Goal: Find specific page/section: Find specific page/section

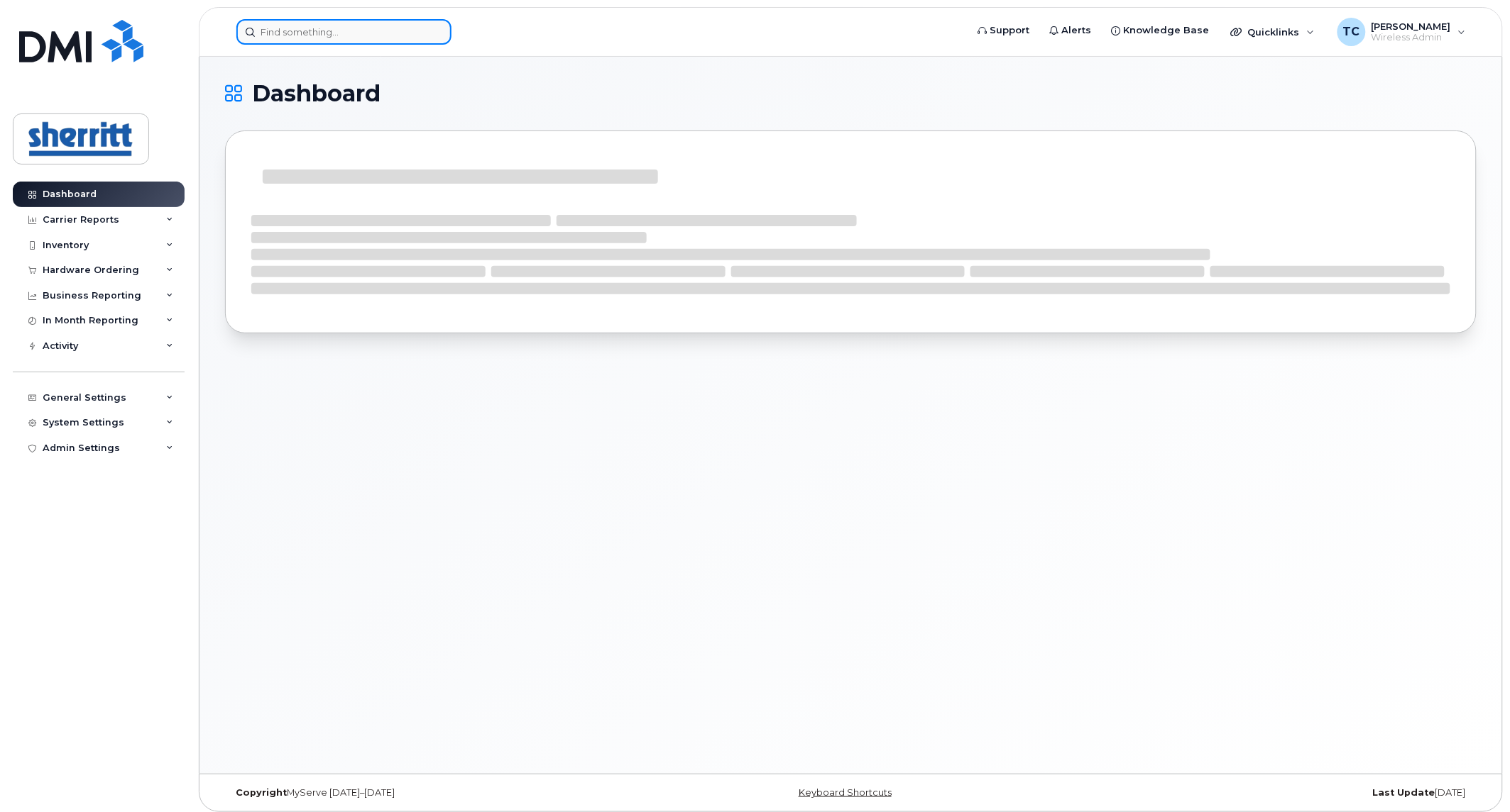
click at [405, 25] on input at bounding box center [344, 32] width 215 height 25
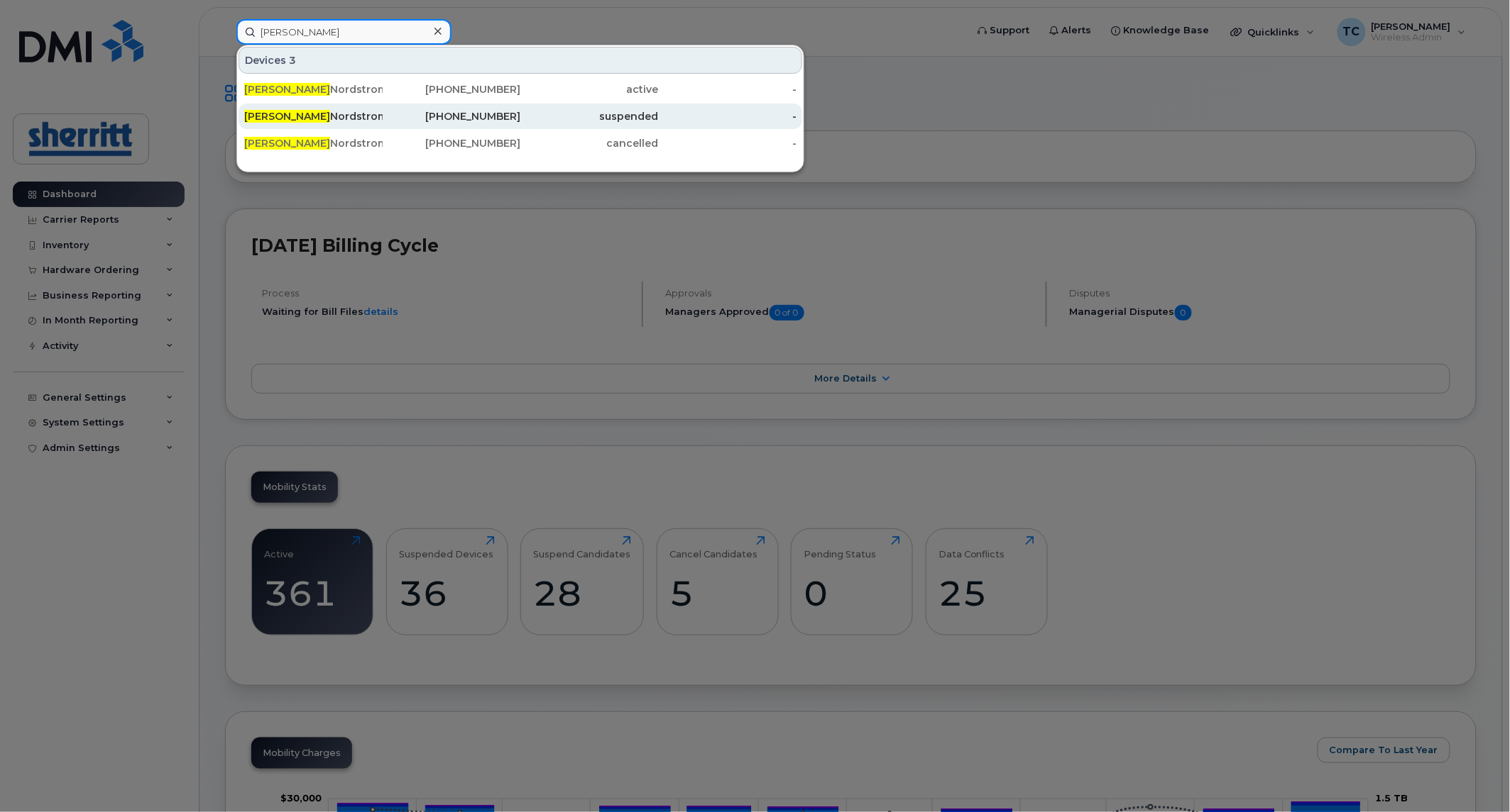
type input "tanya"
click at [362, 119] on div "Tanya Nordstrom Tablet" at bounding box center [314, 116] width 139 height 14
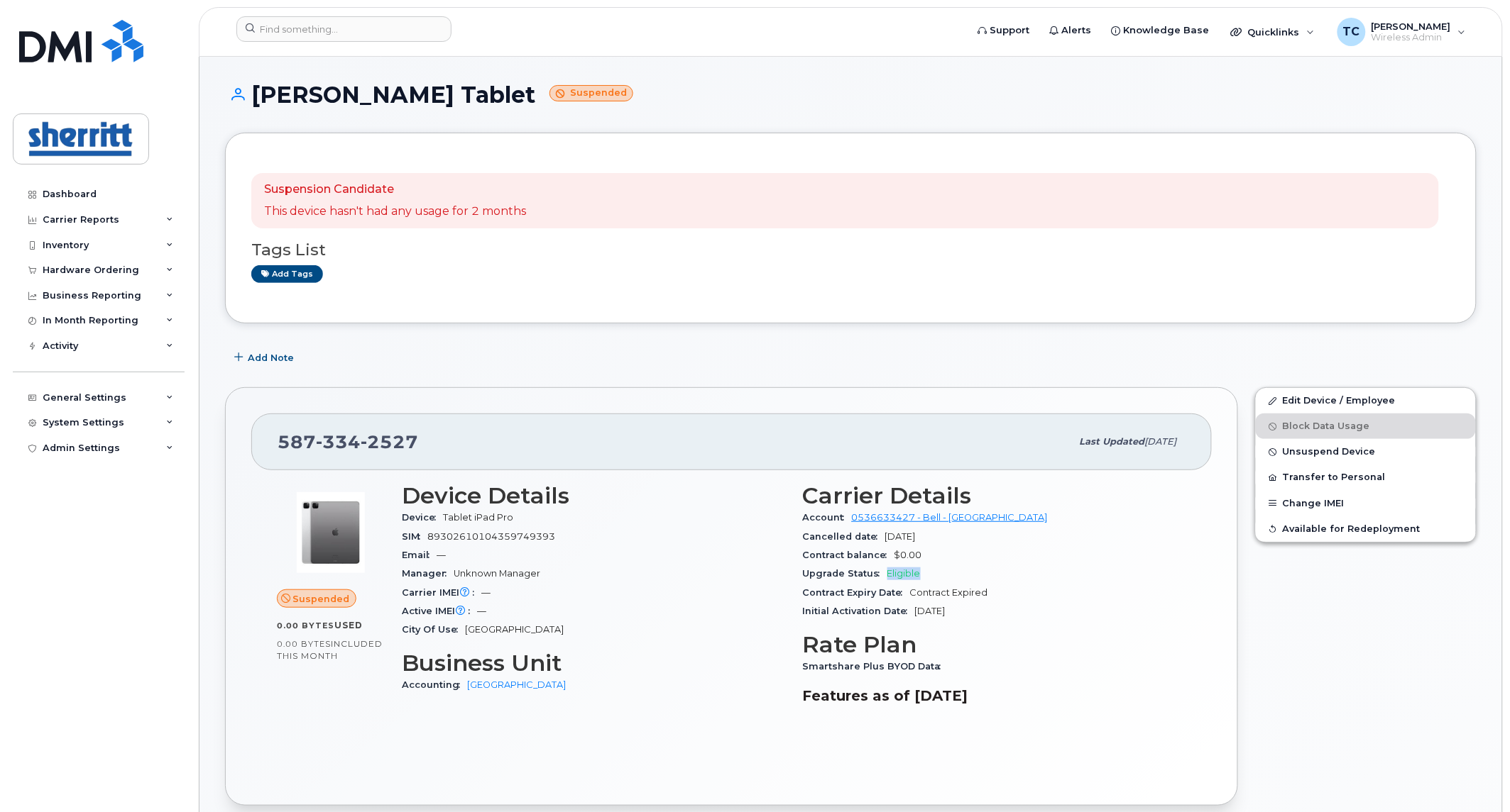
drag, startPoint x: 933, startPoint y: 573, endPoint x: 889, endPoint y: 573, distance: 44.0
click at [889, 573] on div "Upgrade Status Eligible" at bounding box center [995, 574] width 384 height 19
drag, startPoint x: 935, startPoint y: 557, endPoint x: 899, endPoint y: 558, distance: 36.0
click at [899, 558] on div "Contract balance $0.00" at bounding box center [995, 555] width 384 height 19
click at [348, 31] on input at bounding box center [344, 29] width 215 height 25
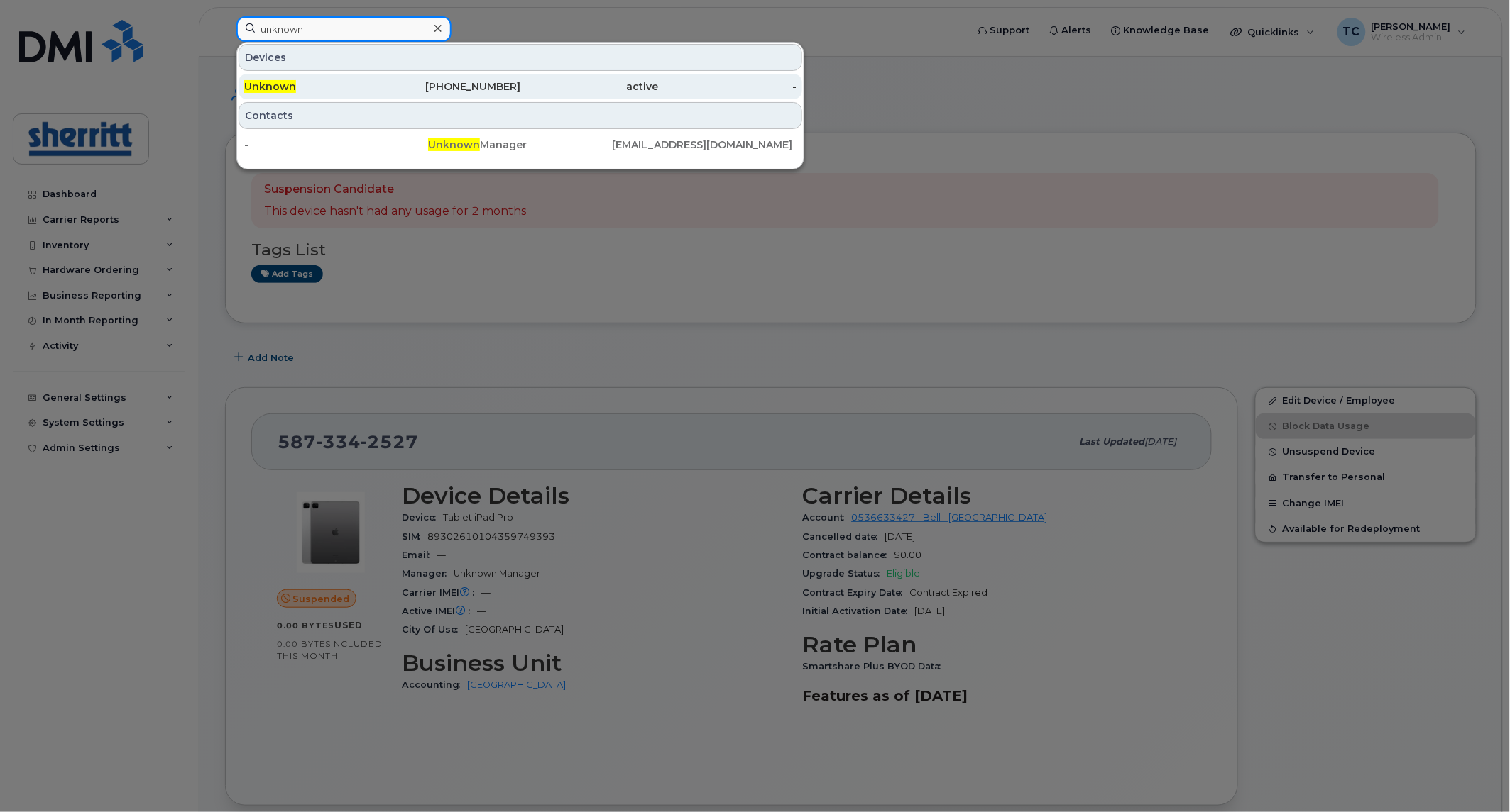
type input "unknown"
click at [544, 79] on div "active" at bounding box center [589, 86] width 139 height 25
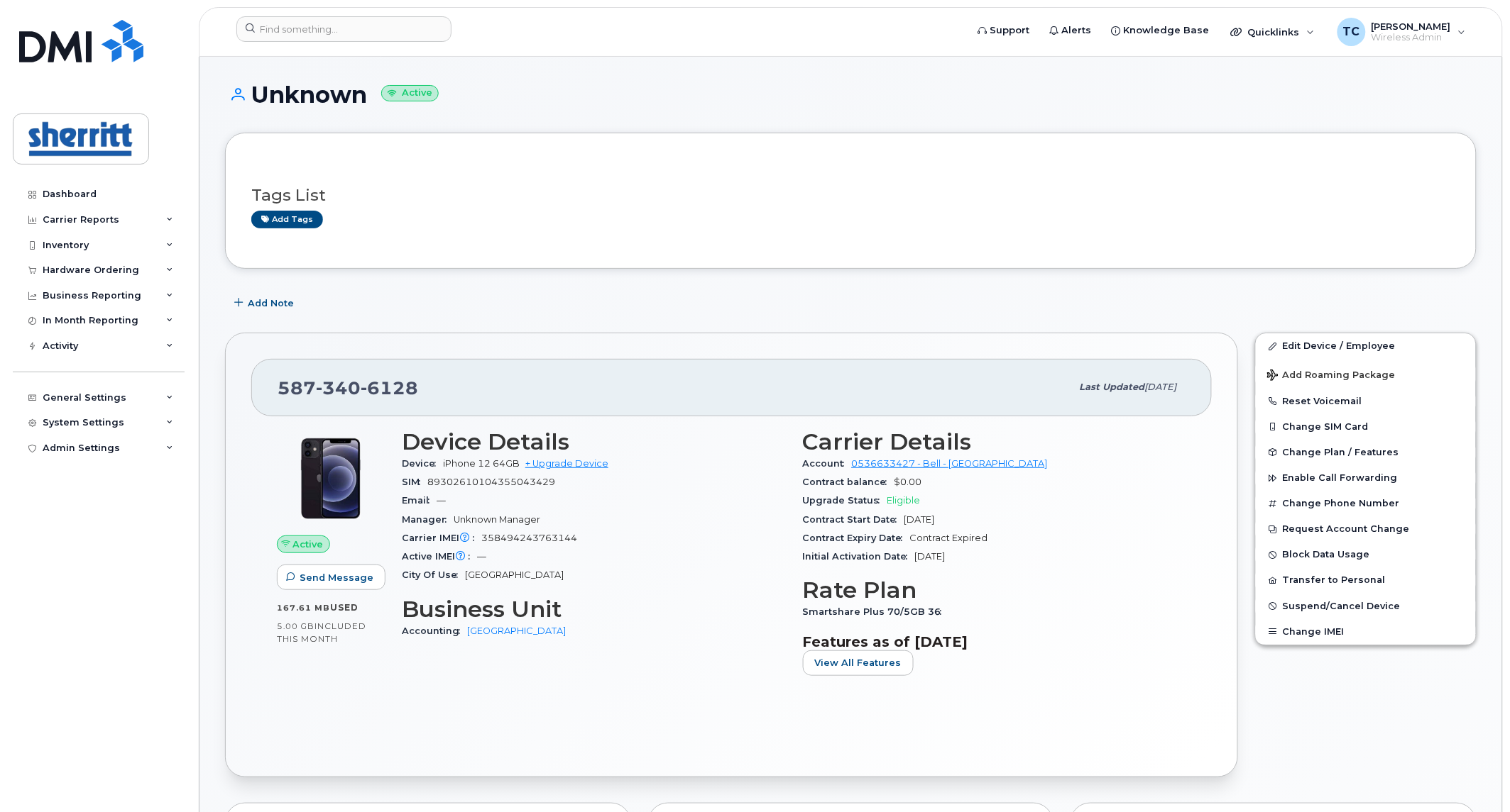
drag, startPoint x: 254, startPoint y: 90, endPoint x: 363, endPoint y: 92, distance: 109.0
click at [363, 92] on h1 "Unknown Active" at bounding box center [851, 94] width 1251 height 25
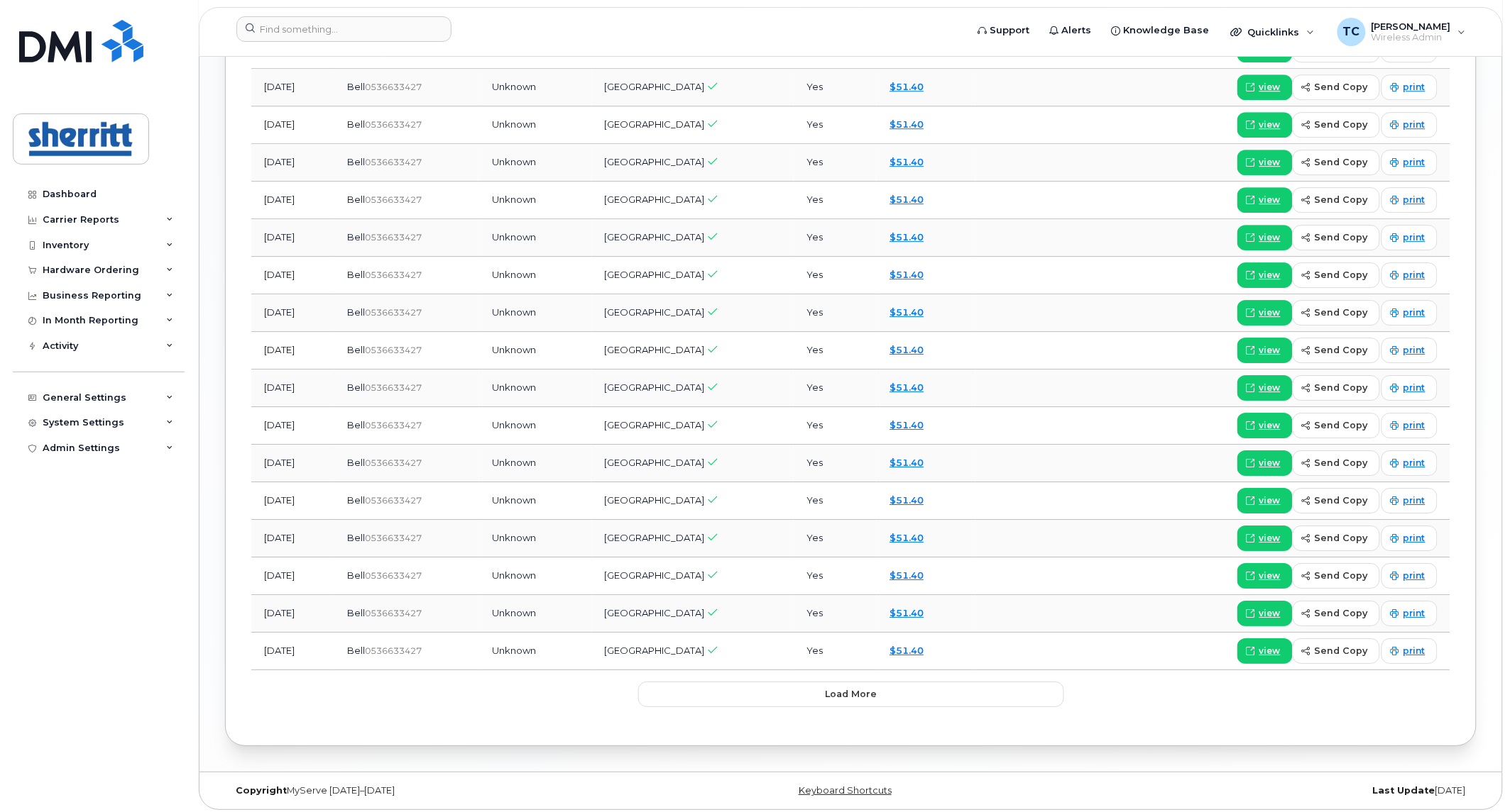
scroll to position [1457, 0]
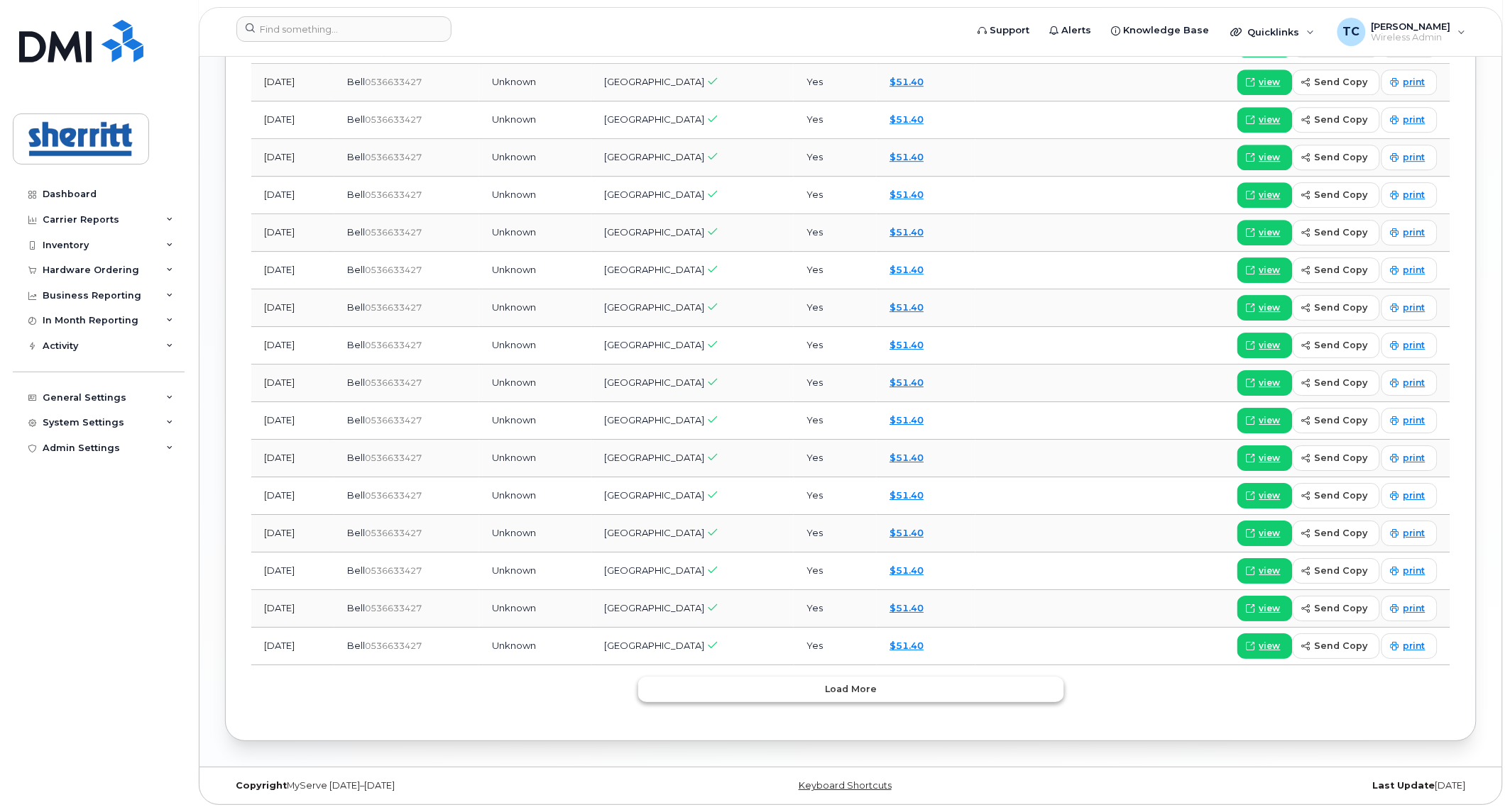
click at [909, 683] on button "Load more" at bounding box center [851, 689] width 426 height 25
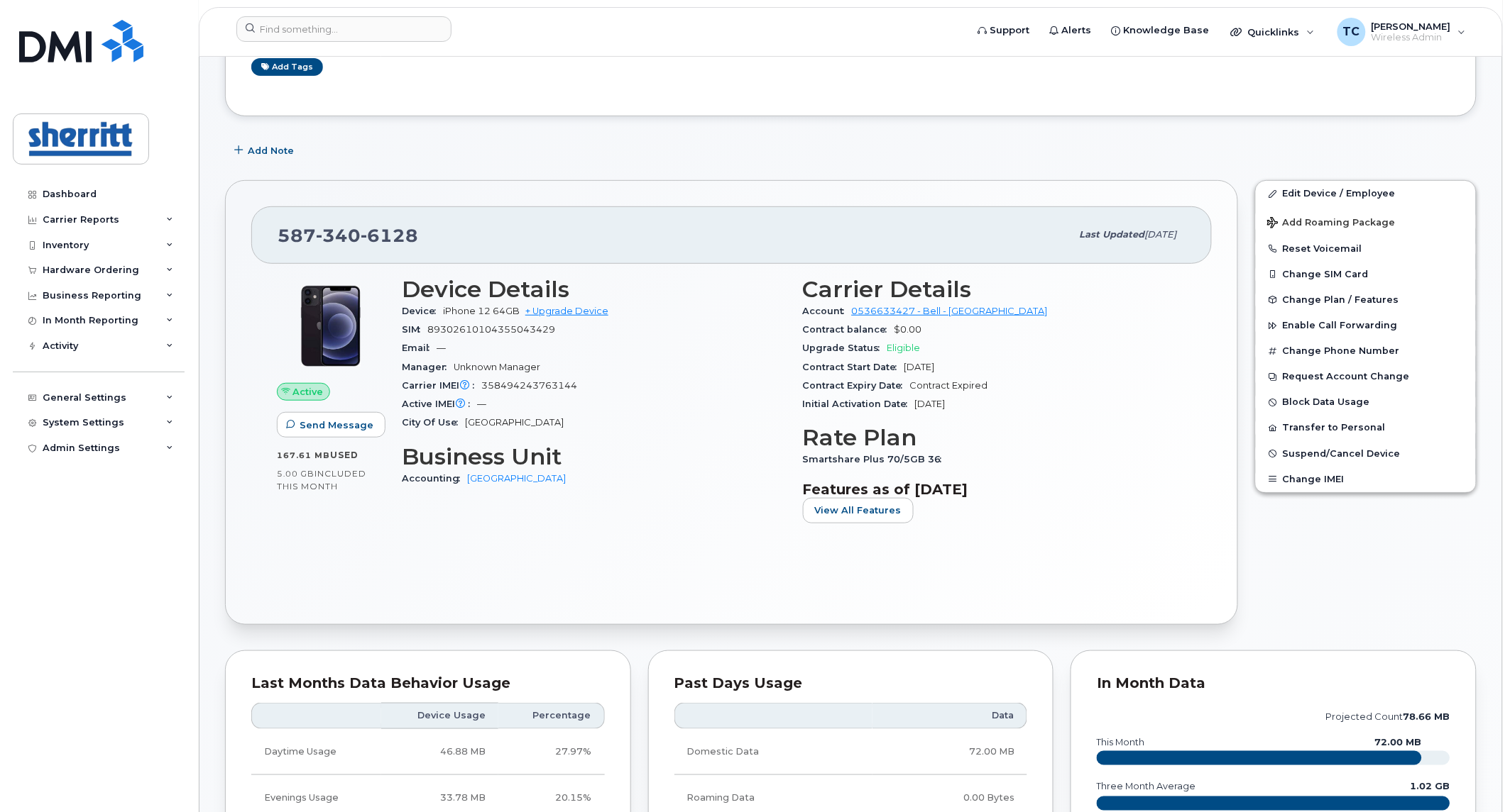
scroll to position [86, 0]
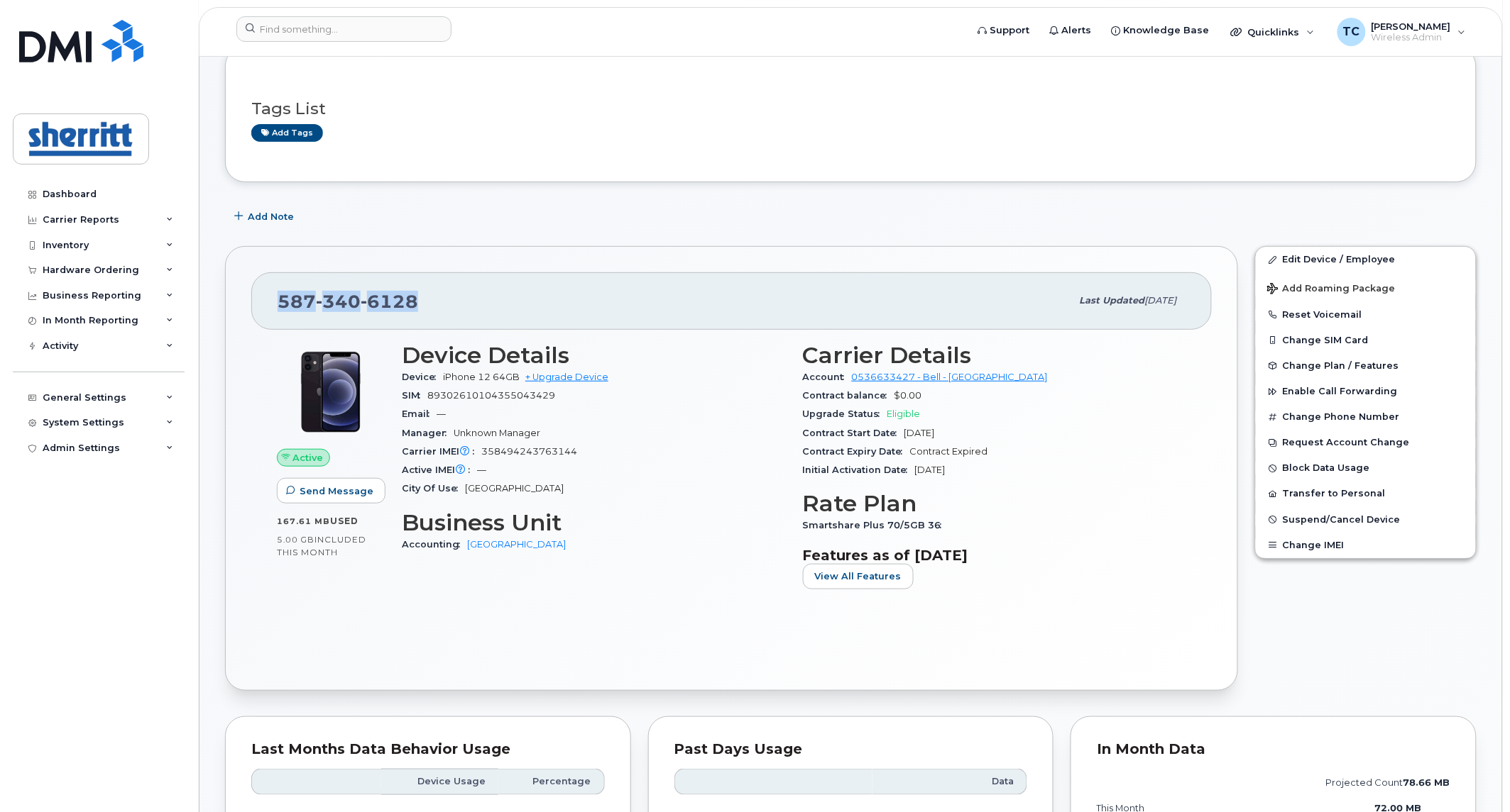
drag, startPoint x: 420, startPoint y: 298, endPoint x: 276, endPoint y: 296, distance: 144.0
click at [276, 296] on div "587 340 6128 Last updated Feb 04, 2025" at bounding box center [731, 300] width 960 height 57
copy span "587 340 6128"
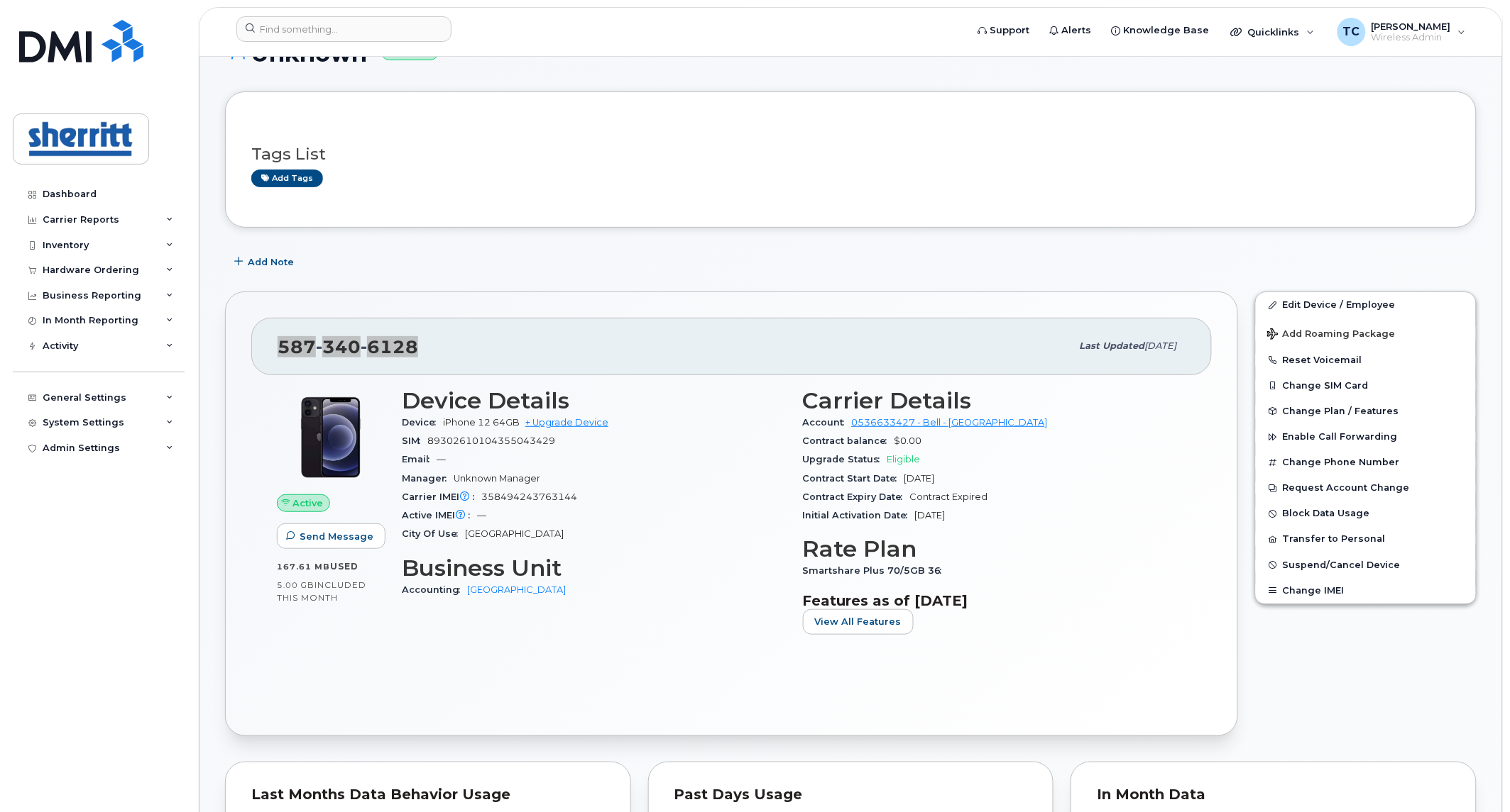
scroll to position [0, 0]
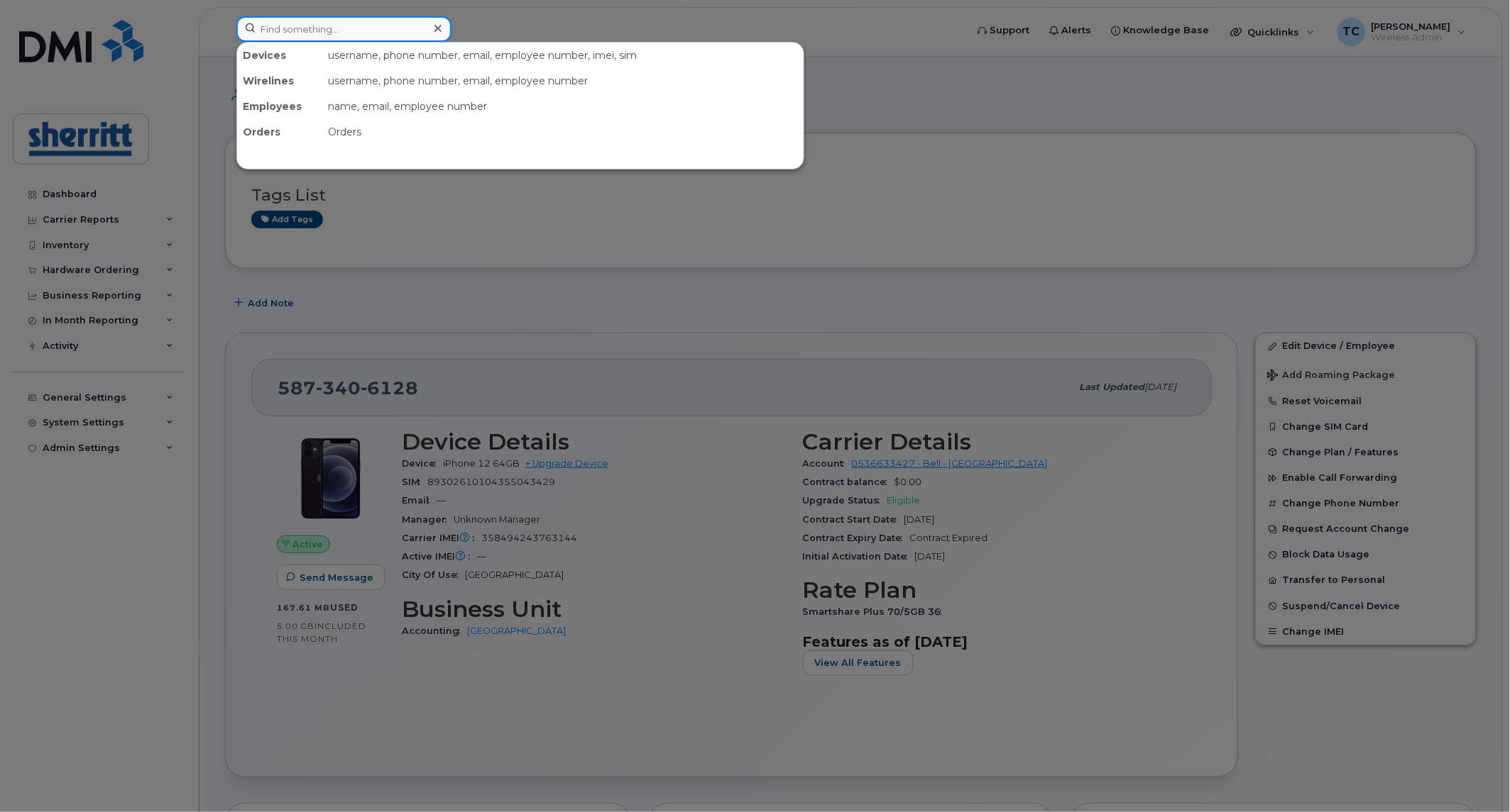
click at [399, 25] on input at bounding box center [344, 29] width 215 height 25
paste input "587-985-7749"
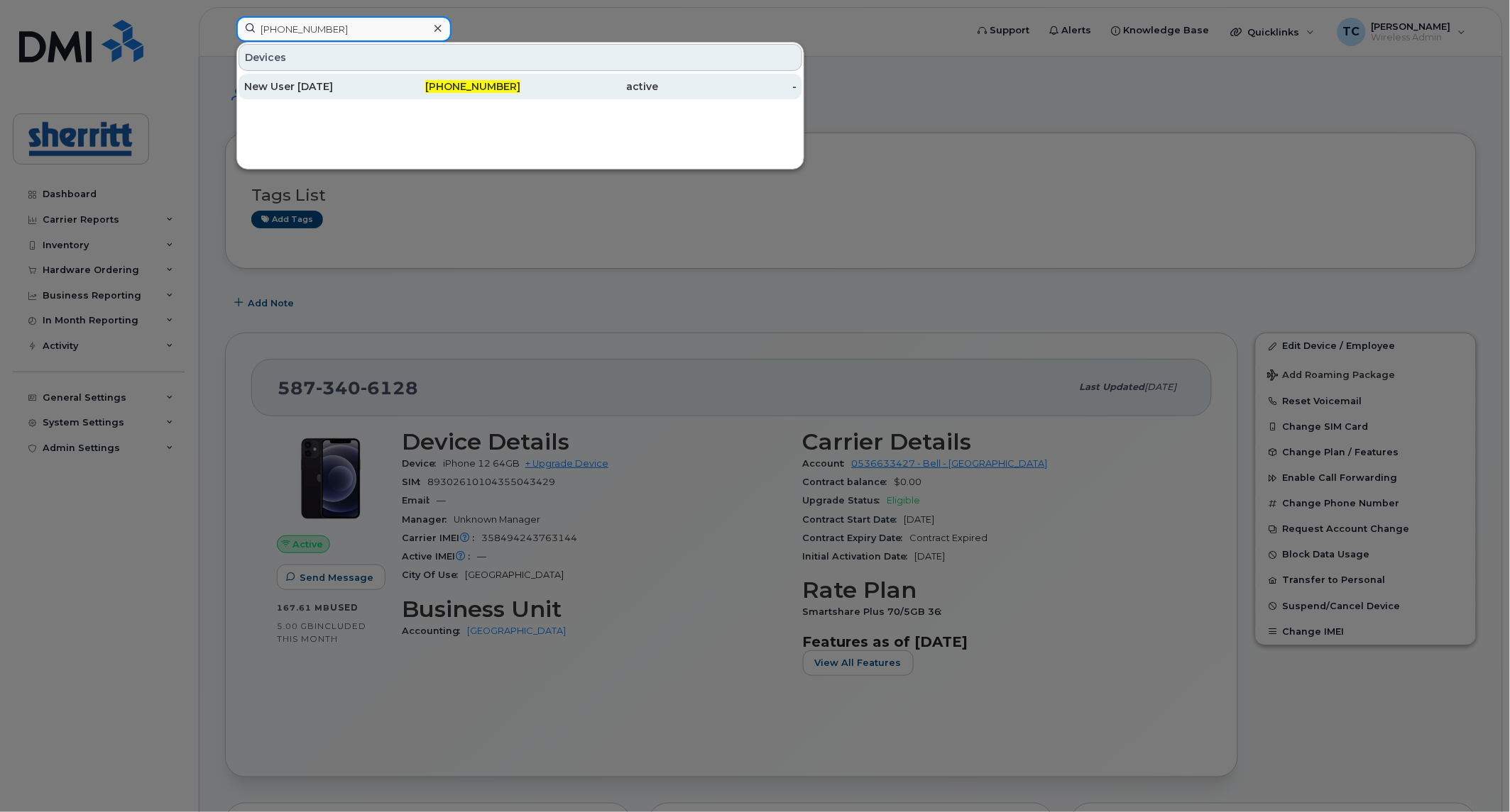
type input "587-985-7749"
click at [398, 88] on div "587-985-7749" at bounding box center [452, 86] width 139 height 14
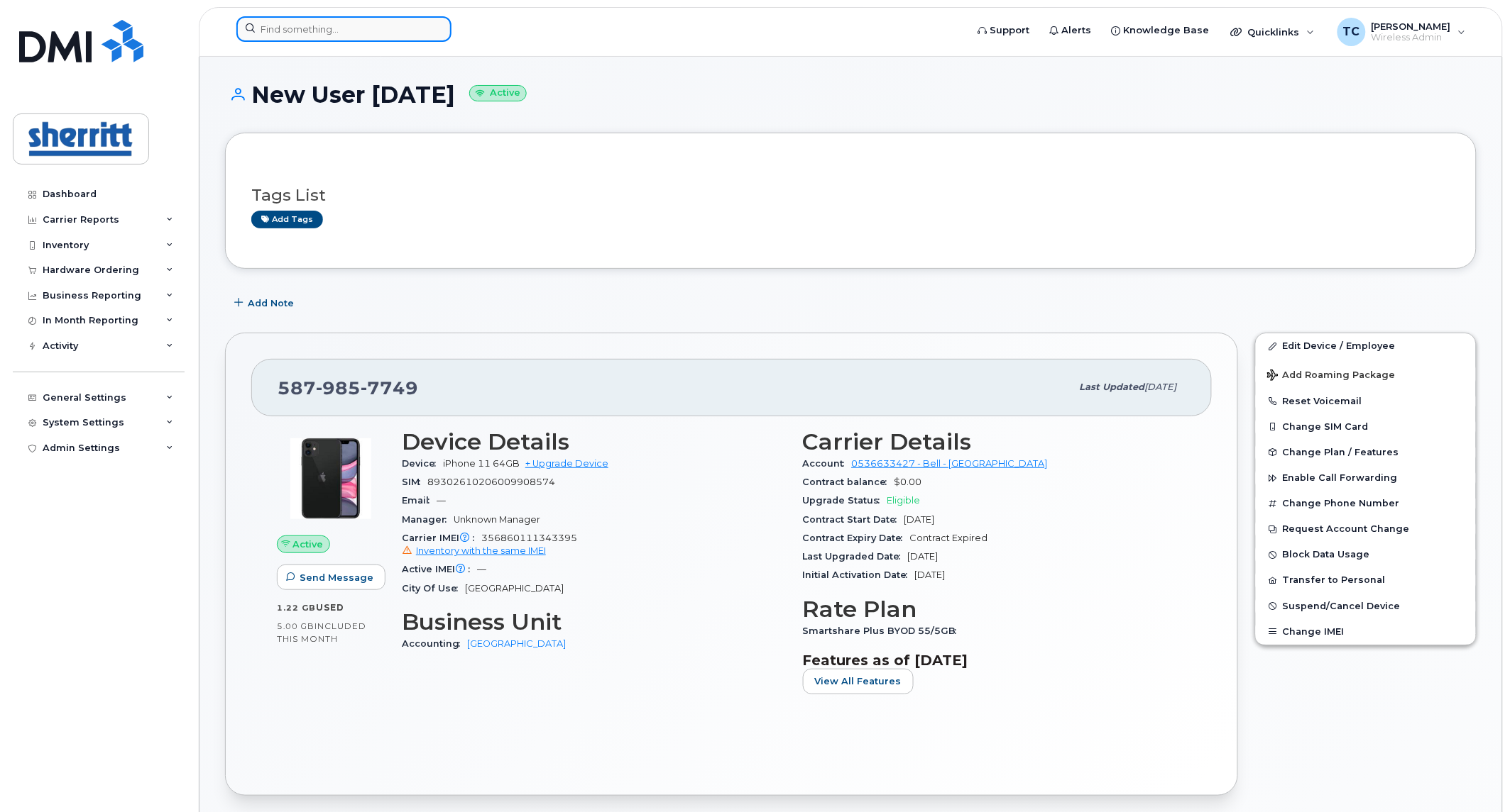
click at [337, 25] on input at bounding box center [344, 29] width 215 height 25
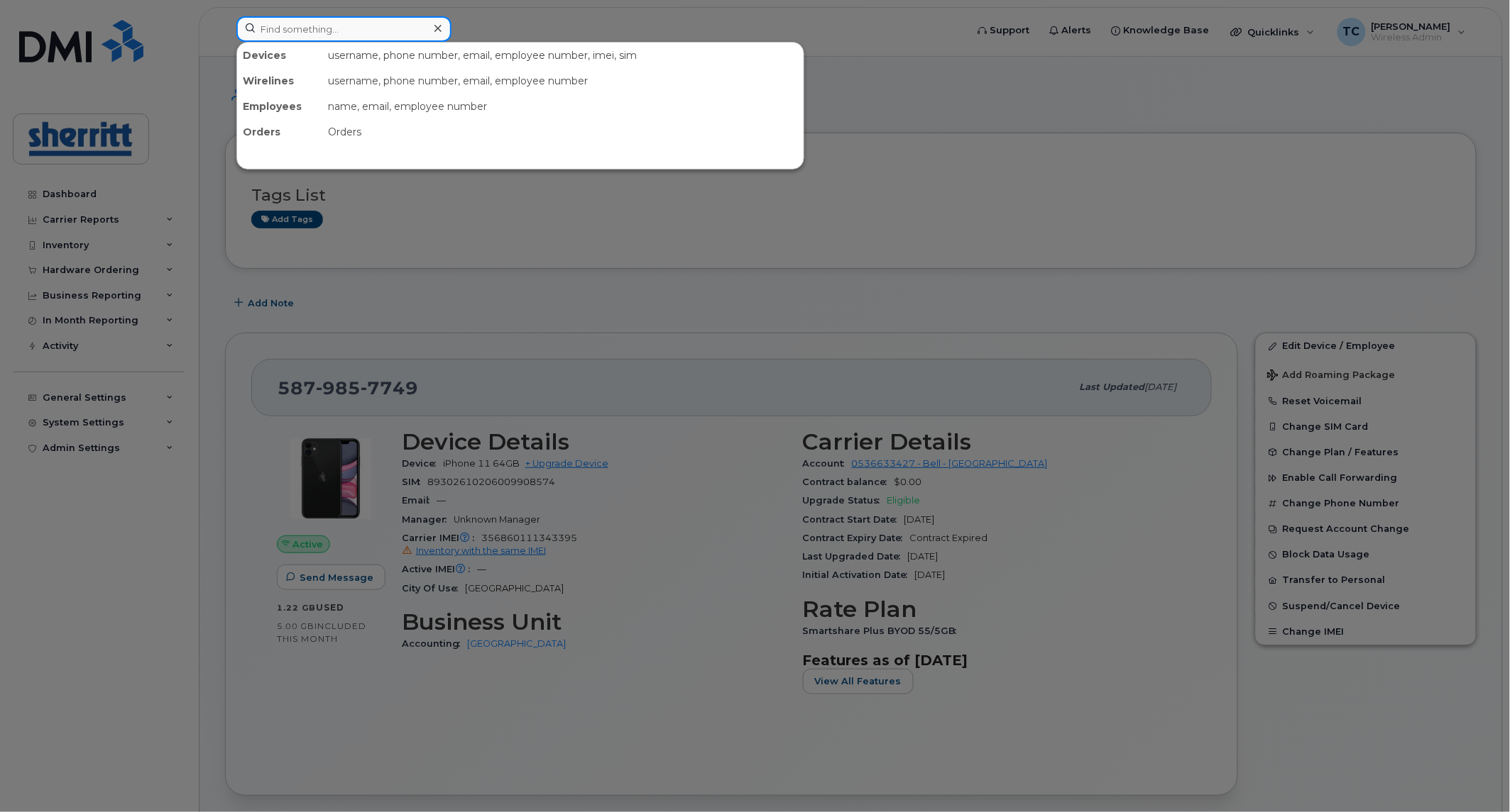
paste input "587-986-3255"
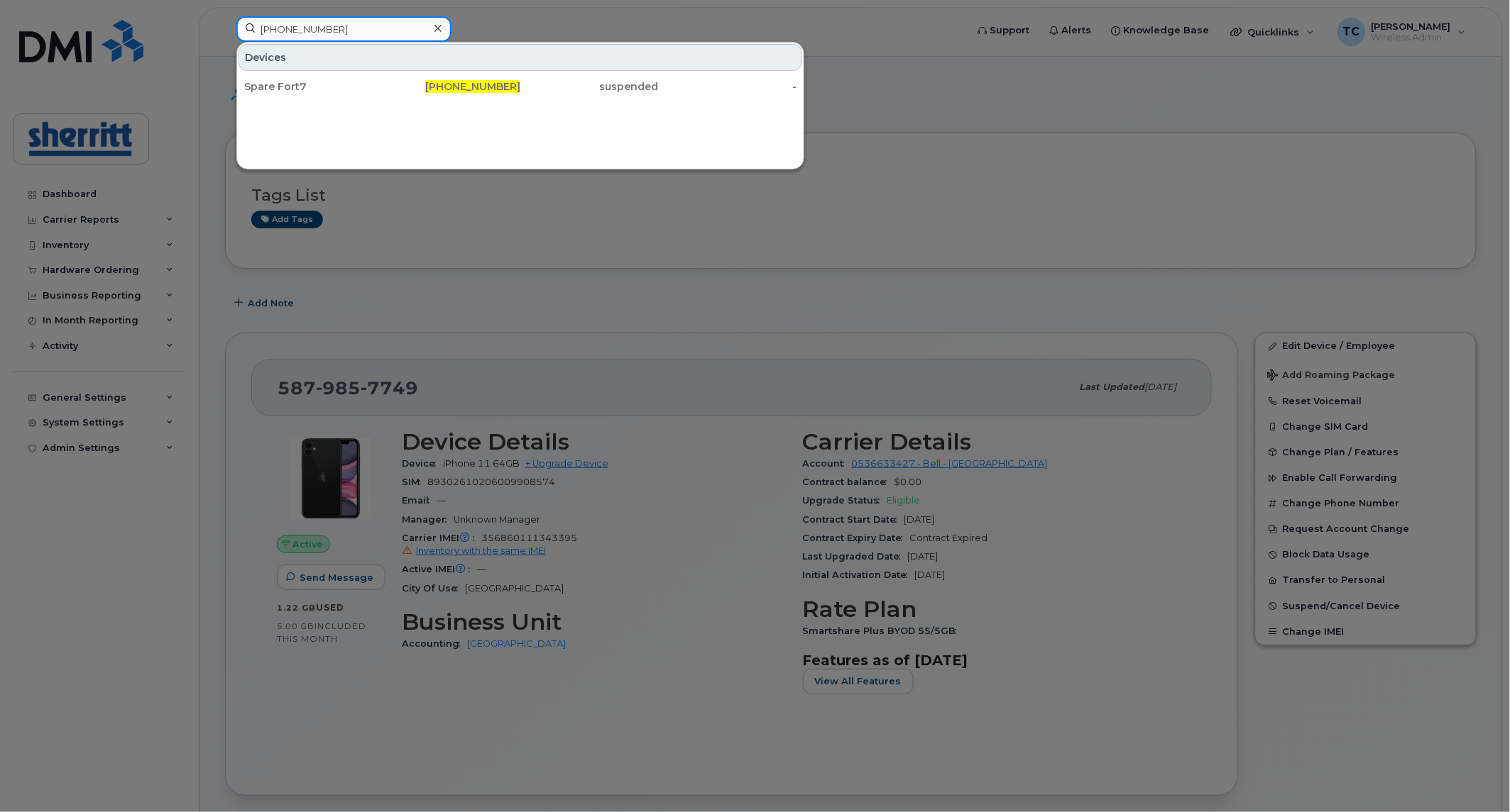
click at [376, 34] on input "587-986-3255" at bounding box center [344, 29] width 215 height 25
click at [376, 33] on input "587-986-3255" at bounding box center [344, 29] width 215 height 25
paste input "NEW USER 2 DECEMBER 20 780-719-7753 1353"
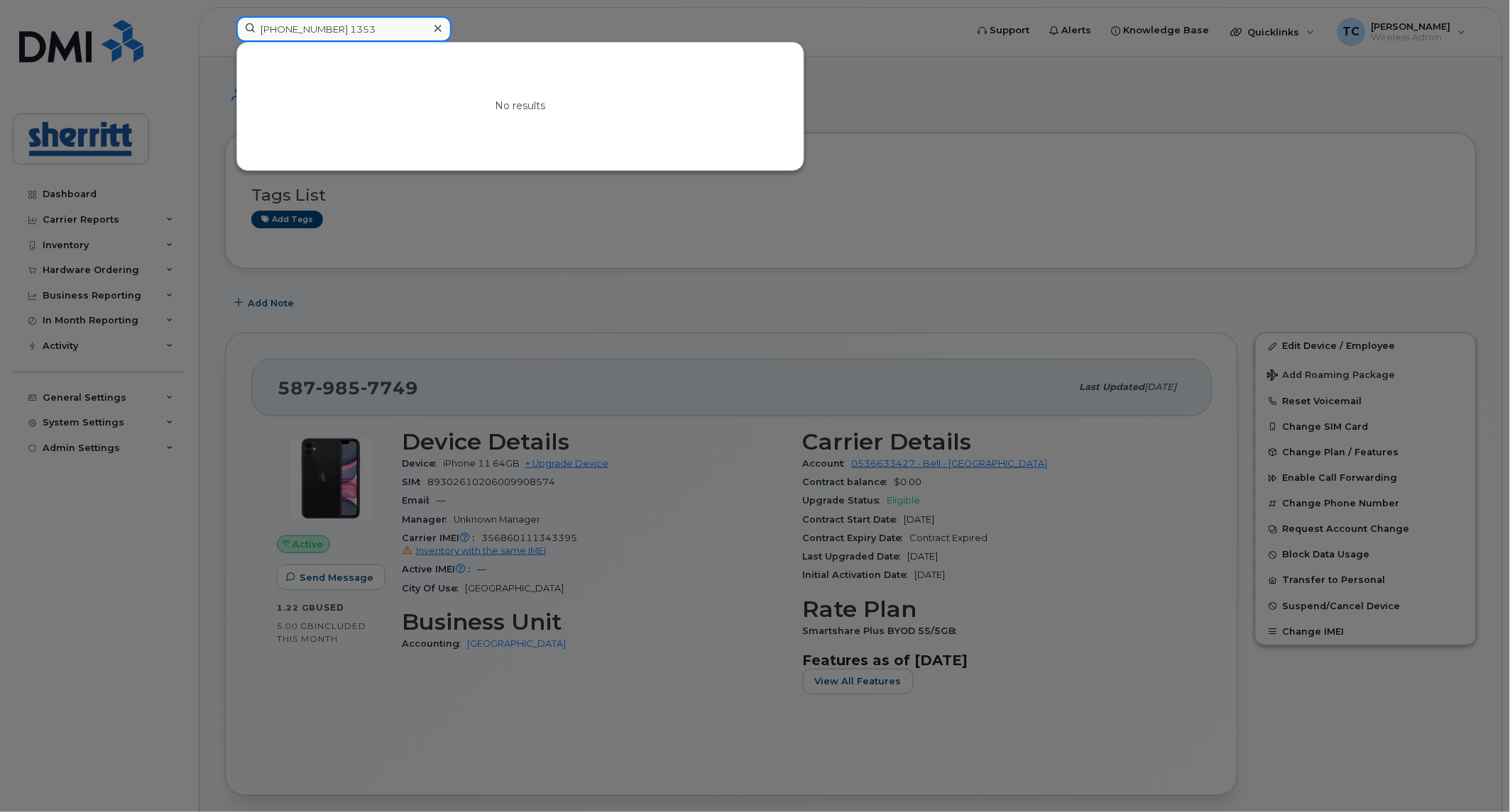
click at [385, 24] on input "780-719-7753 1353" at bounding box center [344, 29] width 215 height 25
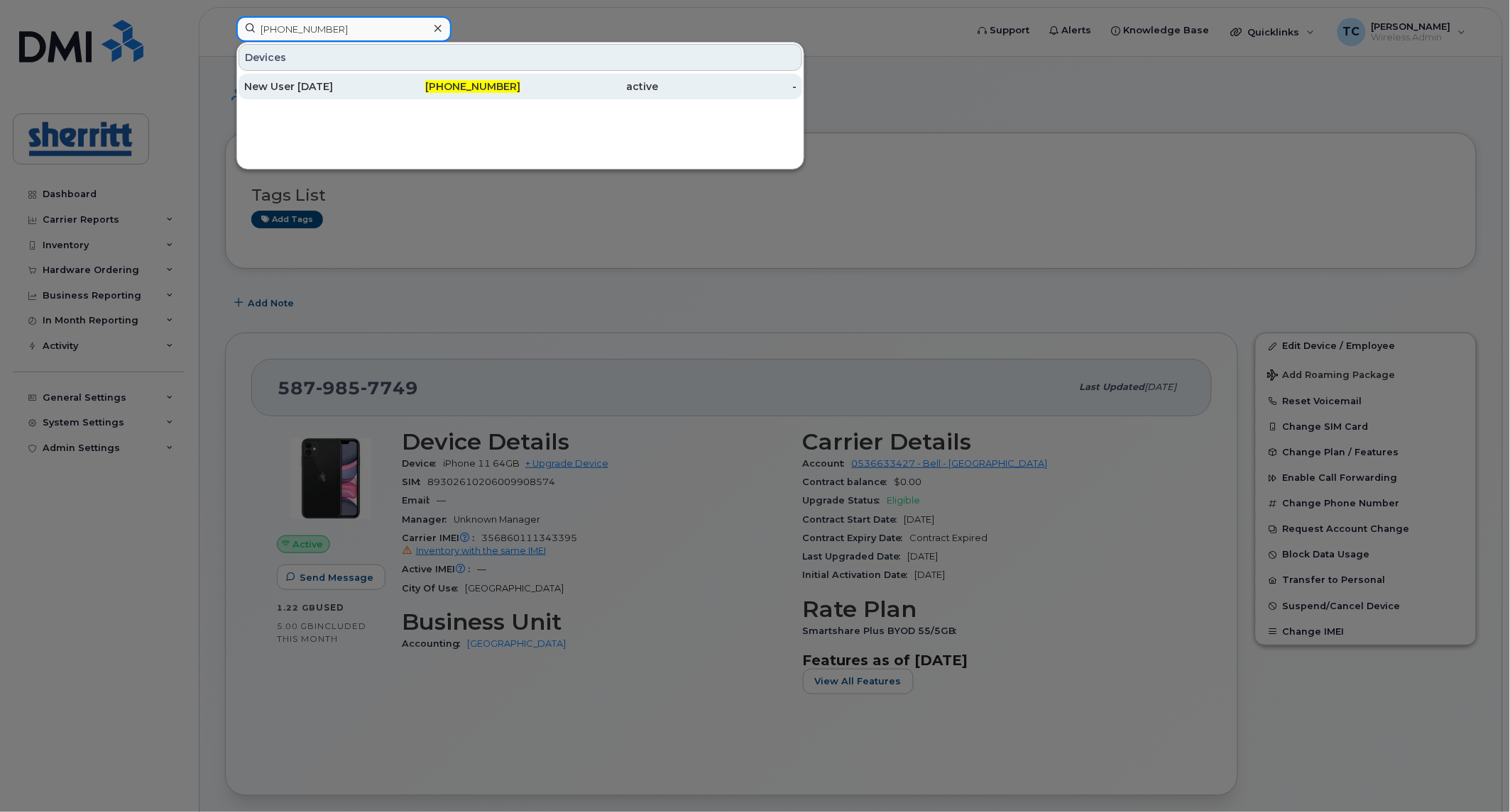
type input "780-719-7753"
click at [383, 84] on div "780-719-7753" at bounding box center [452, 86] width 139 height 14
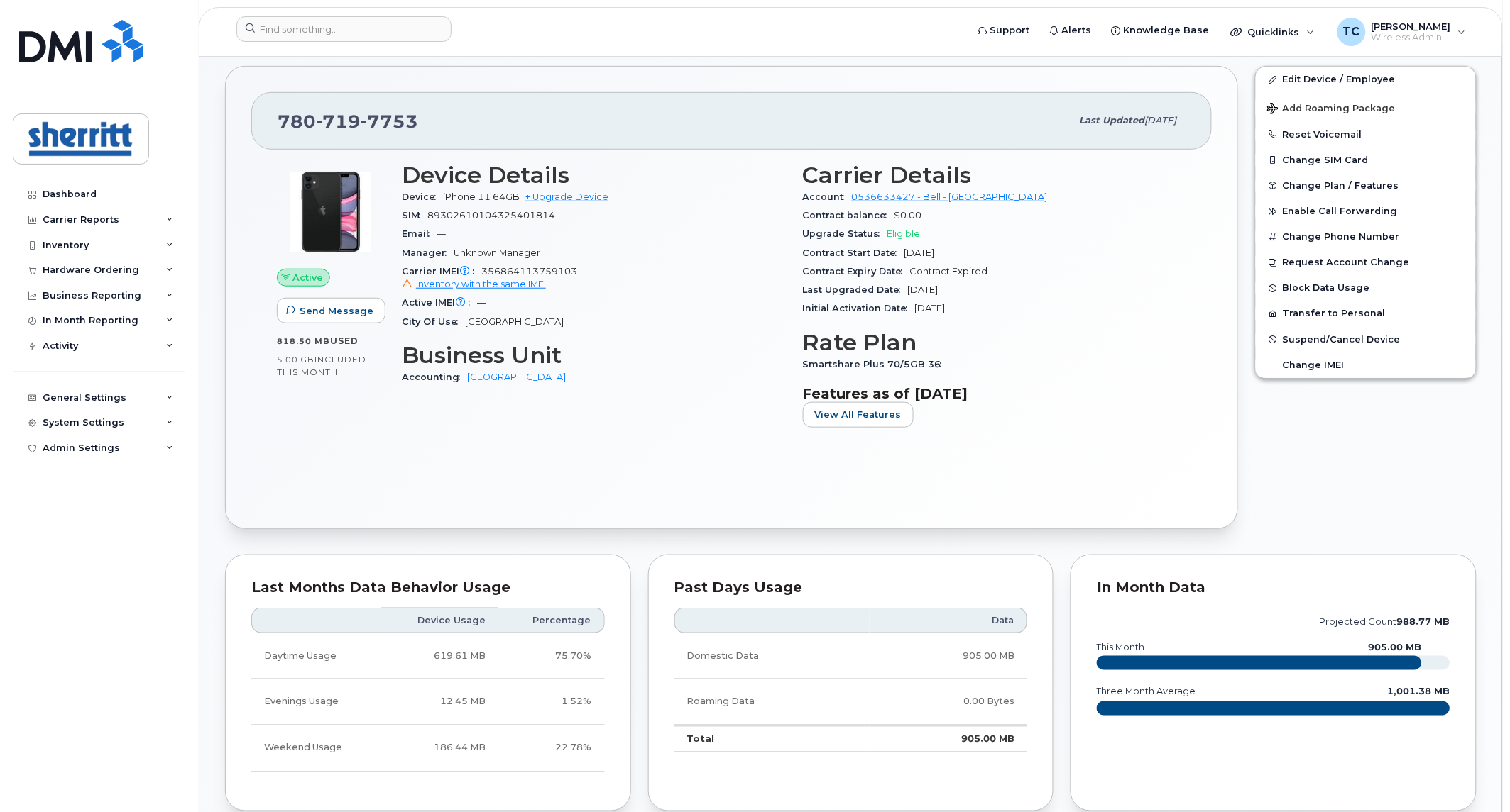
scroll to position [79, 0]
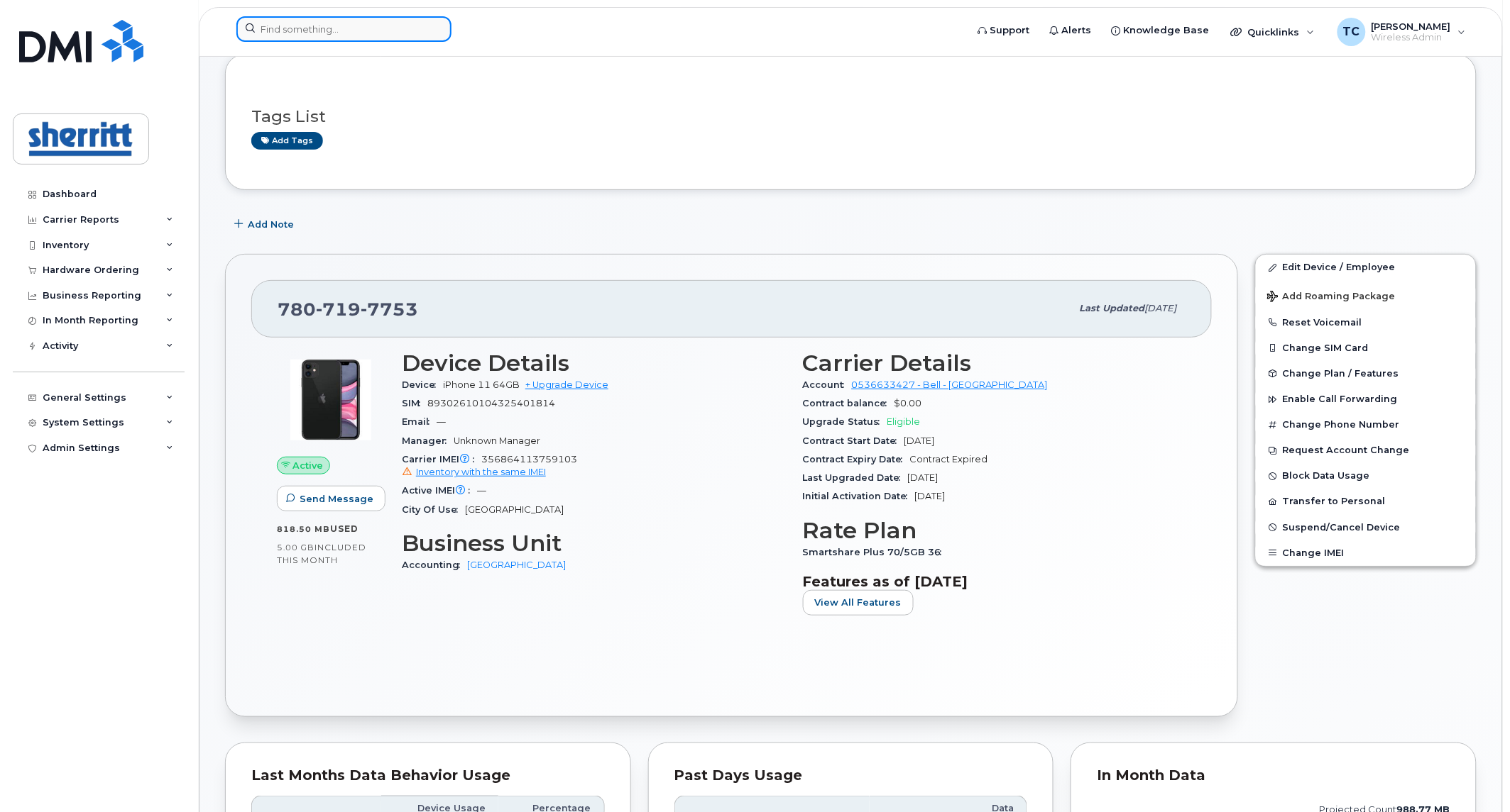
click at [336, 25] on input at bounding box center [344, 29] width 215 height 25
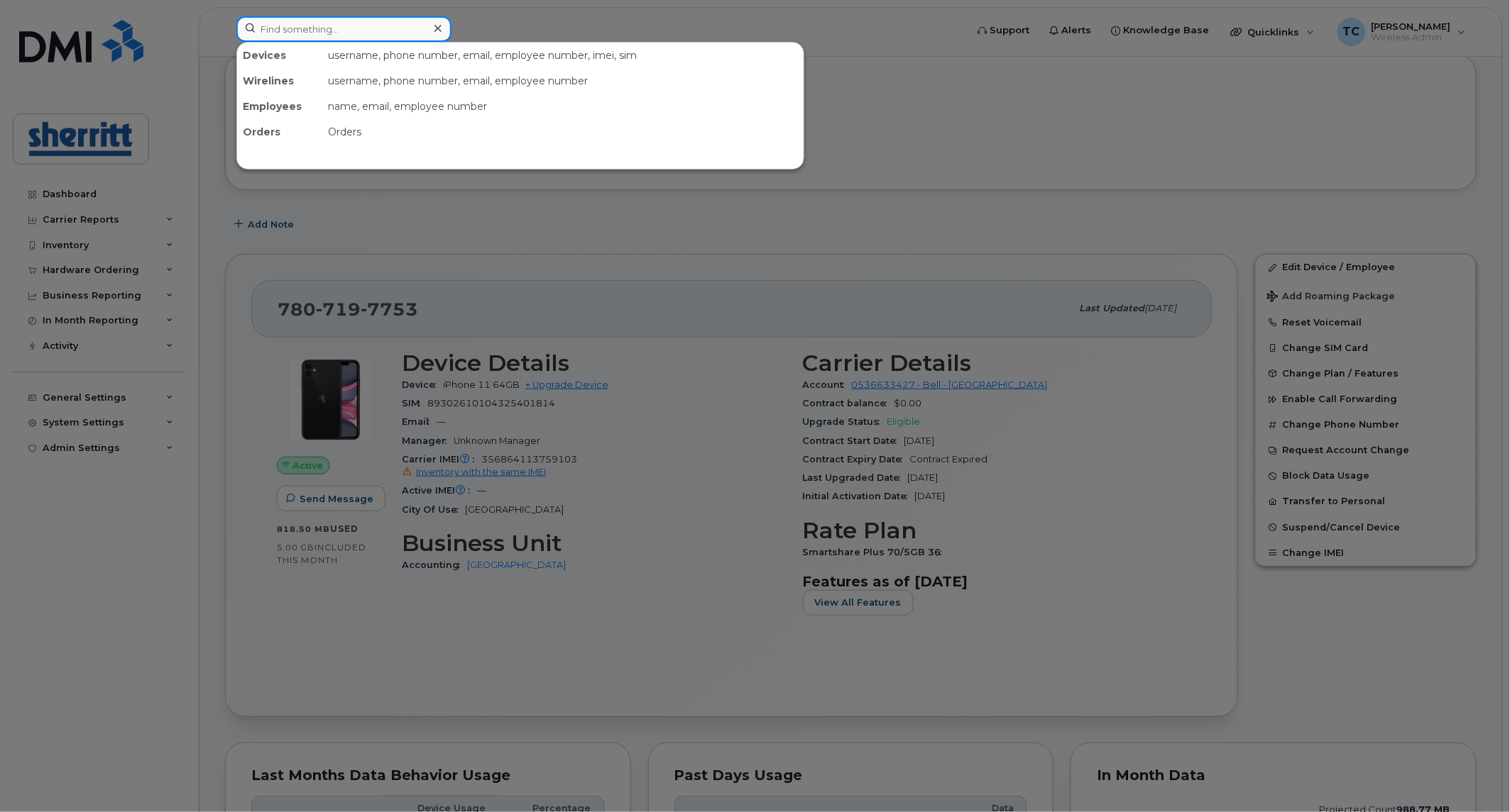
click at [336, 25] on input at bounding box center [344, 29] width 215 height 25
paste input "587-337-7207"
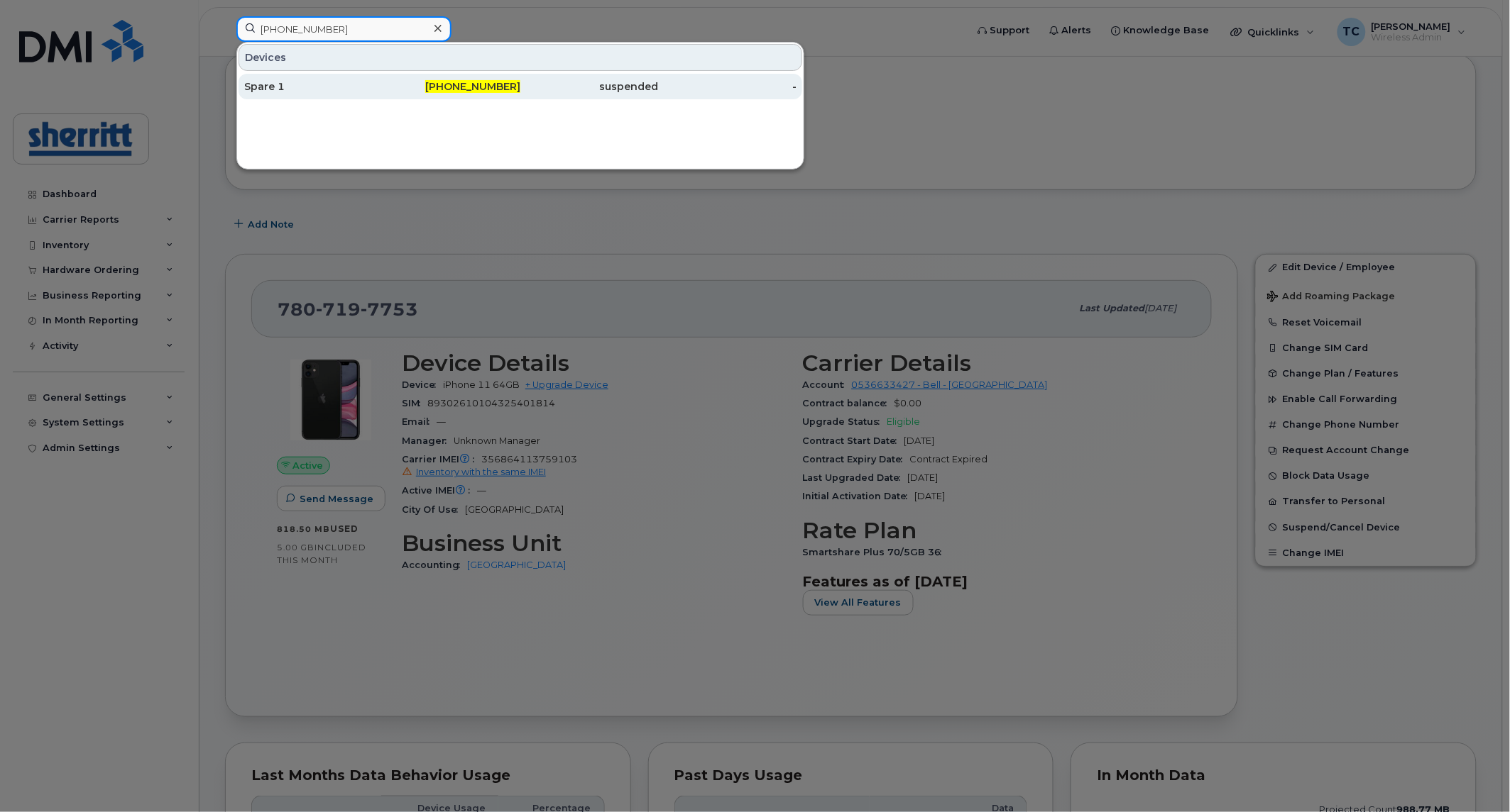
type input "587-337-7207"
click at [339, 74] on div "Spare 1" at bounding box center [314, 86] width 139 height 25
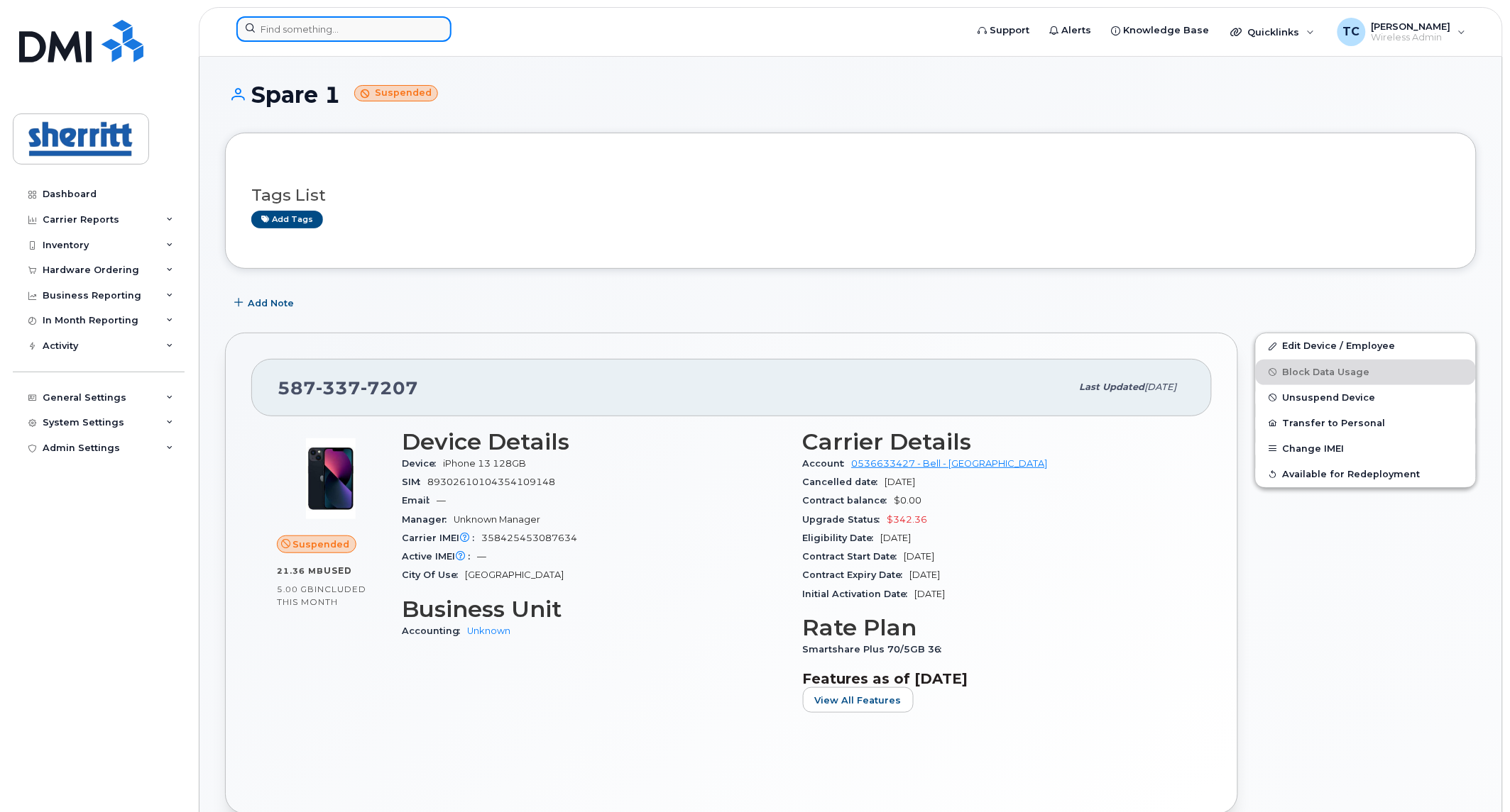
click at [391, 30] on input at bounding box center [344, 29] width 215 height 25
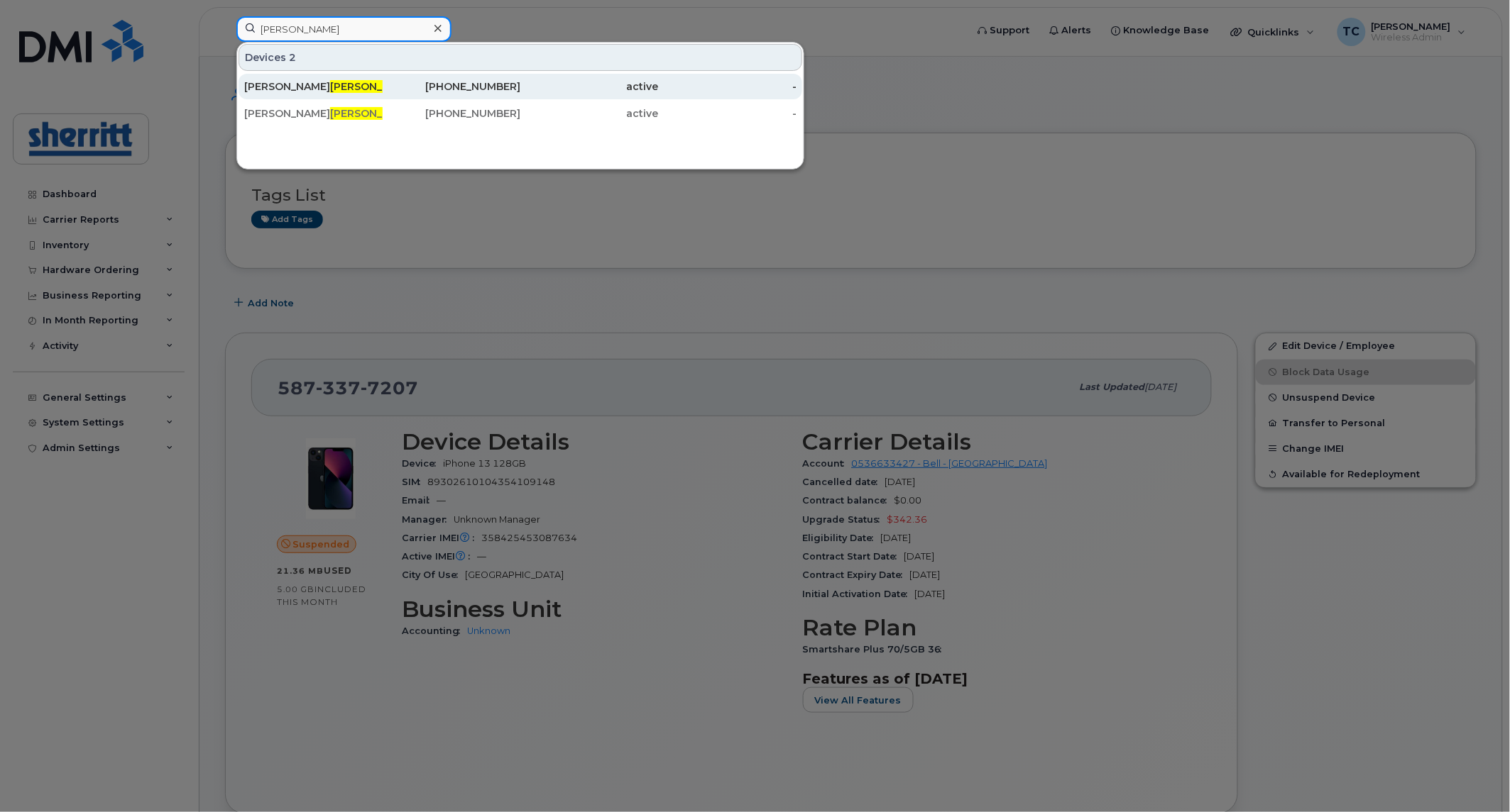
type input "clarke"
click at [510, 84] on div "587-338-0844" at bounding box center [452, 86] width 139 height 14
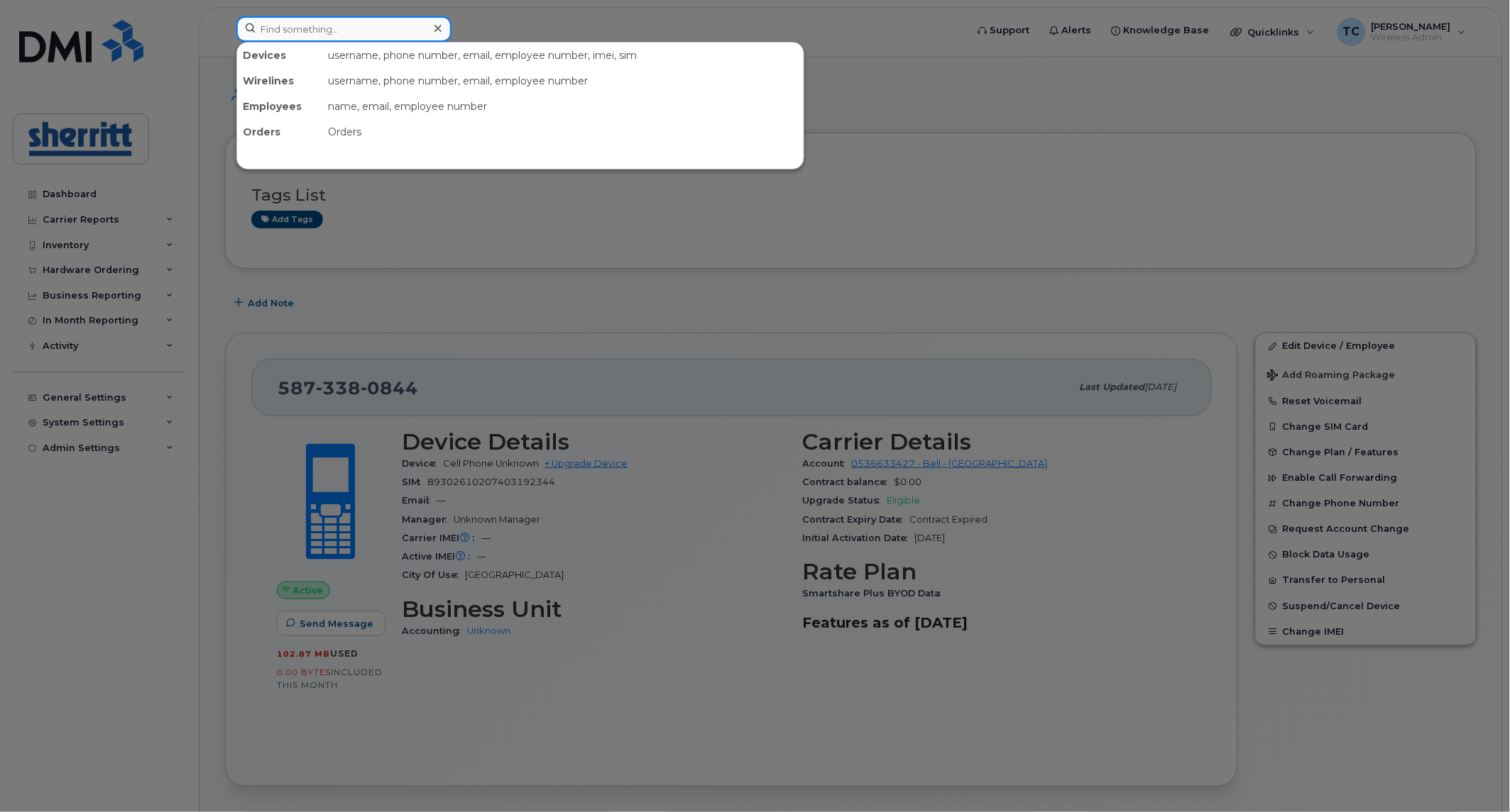
click at [397, 22] on input at bounding box center [344, 29] width 215 height 25
type input "l"
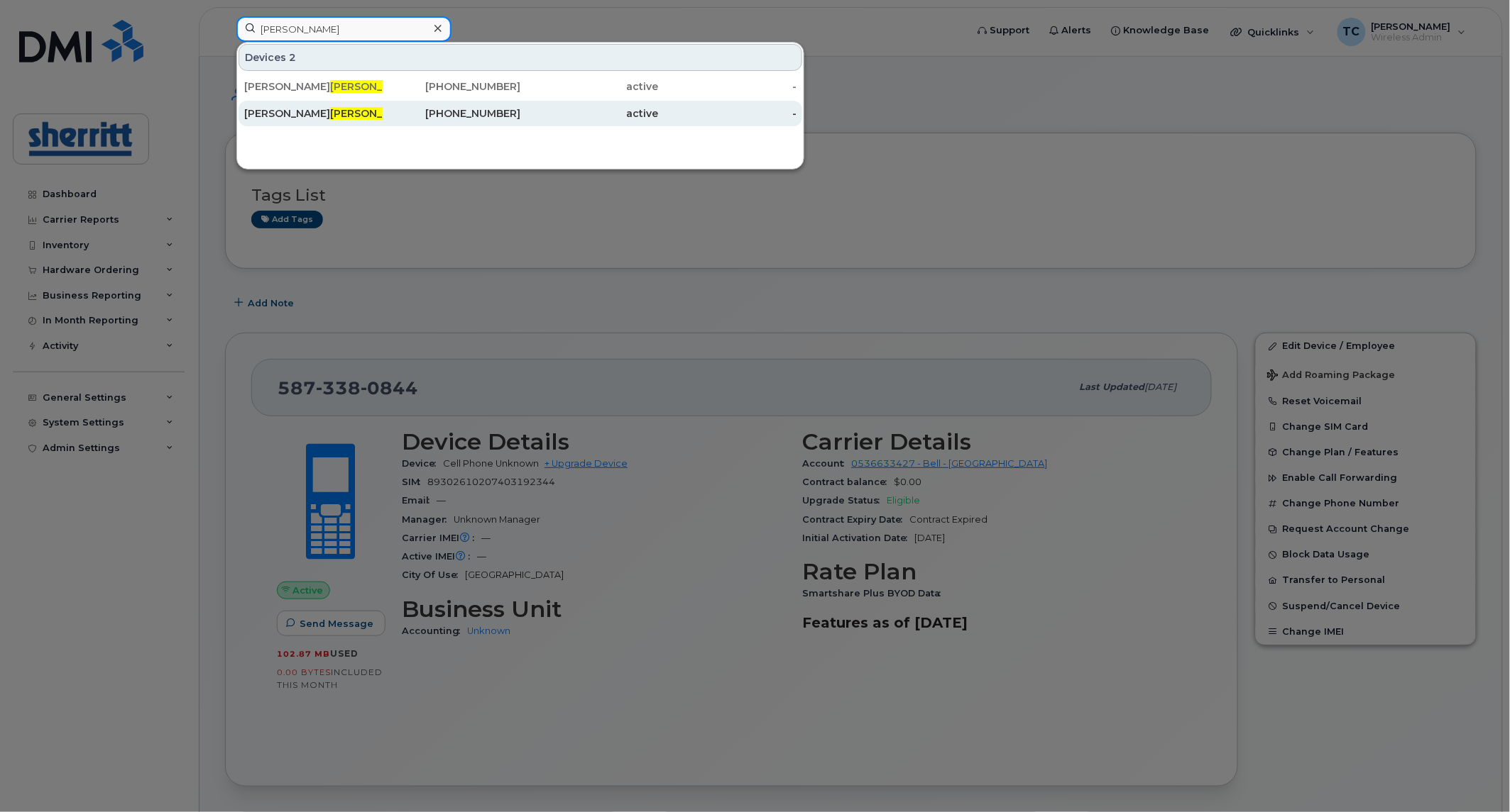
type input "clarke"
click at [596, 117] on div "active" at bounding box center [589, 113] width 139 height 14
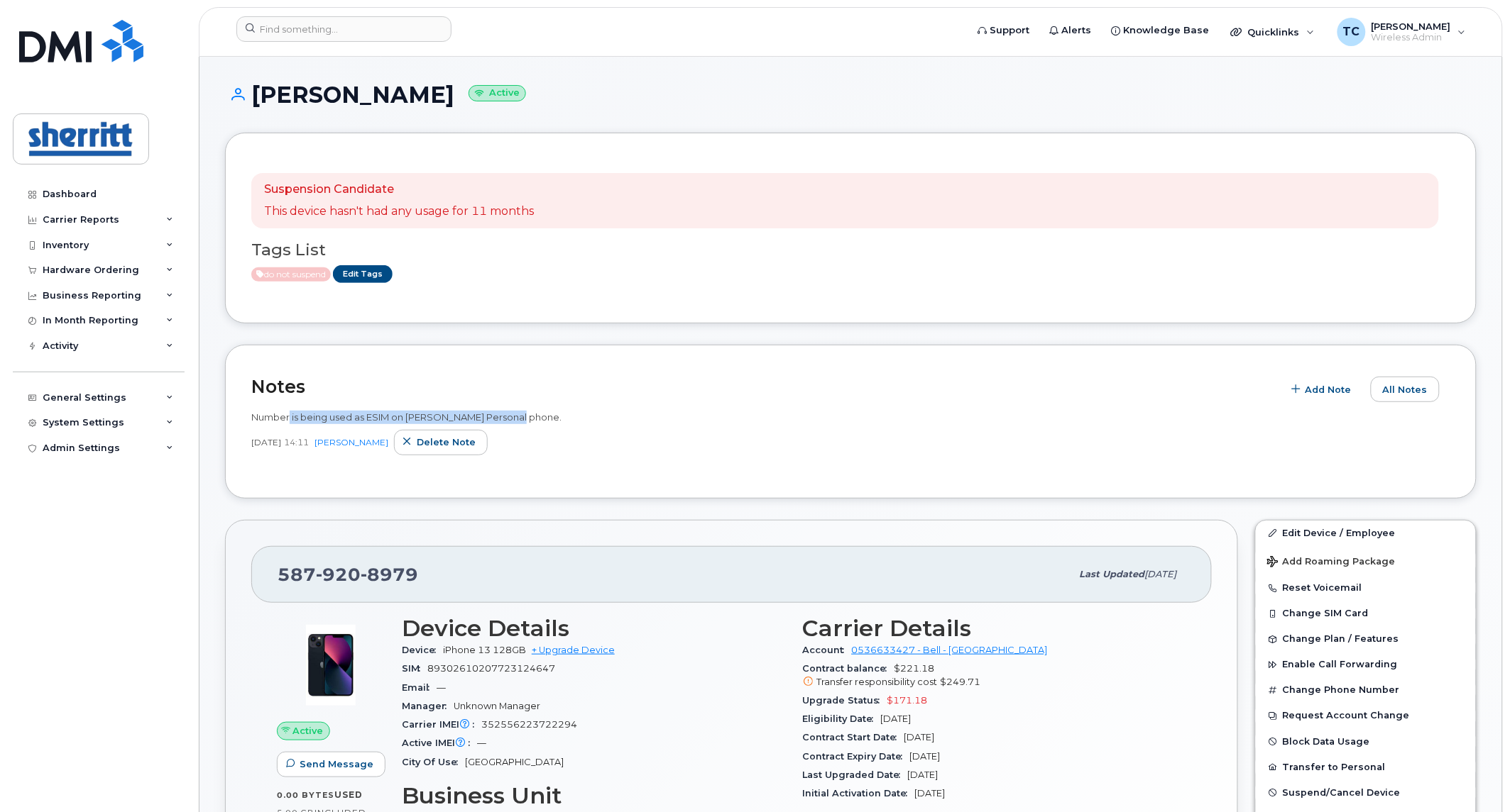
drag, startPoint x: 288, startPoint y: 419, endPoint x: 534, endPoint y: 419, distance: 246.0
click at [534, 419] on div "Number is being used as ESIM on [PERSON_NAME] Personal phone." at bounding box center [851, 417] width 1199 height 14
